Goal: Navigation & Orientation: Find specific page/section

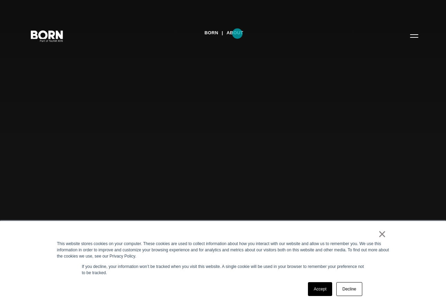
click at [238, 34] on link "About" at bounding box center [235, 33] width 17 height 10
click at [212, 32] on link "BORN" at bounding box center [212, 33] width 14 height 10
click at [413, 39] on button "Primary Menu" at bounding box center [414, 35] width 17 height 15
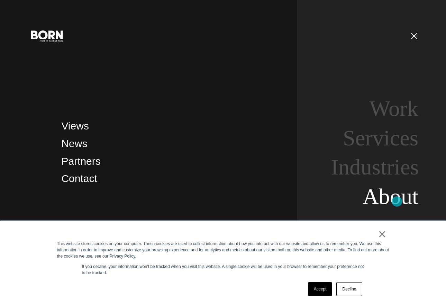
click at [397, 202] on link "About" at bounding box center [391, 196] width 56 height 25
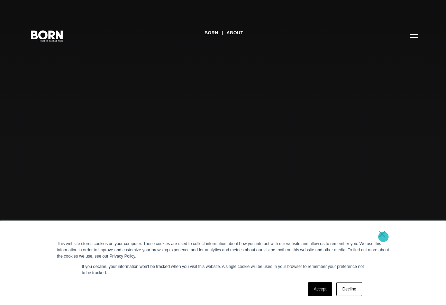
click at [384, 237] on link "×" at bounding box center [383, 234] width 8 height 6
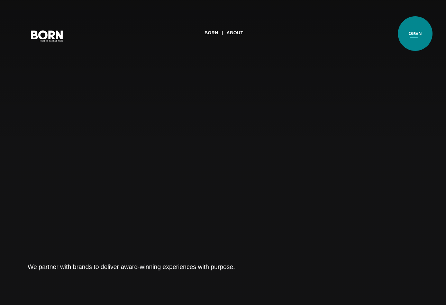
click at [416, 34] on button "Primary Menu" at bounding box center [414, 35] width 17 height 15
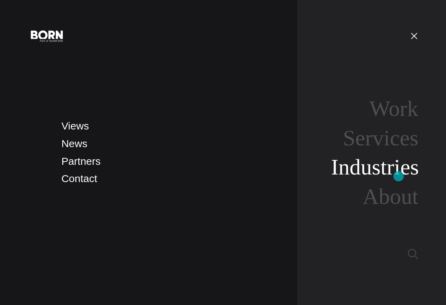
click at [399, 176] on link "Industries" at bounding box center [375, 167] width 88 height 25
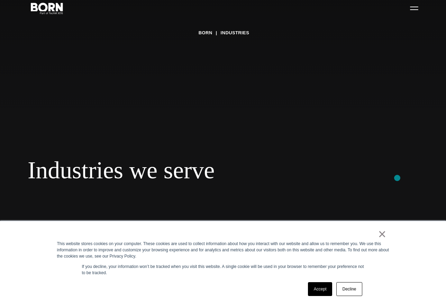
scroll to position [42, 0]
click at [322, 293] on link "Accept" at bounding box center [320, 289] width 25 height 14
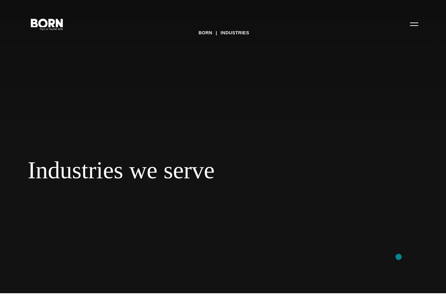
scroll to position [0, 0]
